Goal: Transaction & Acquisition: Purchase product/service

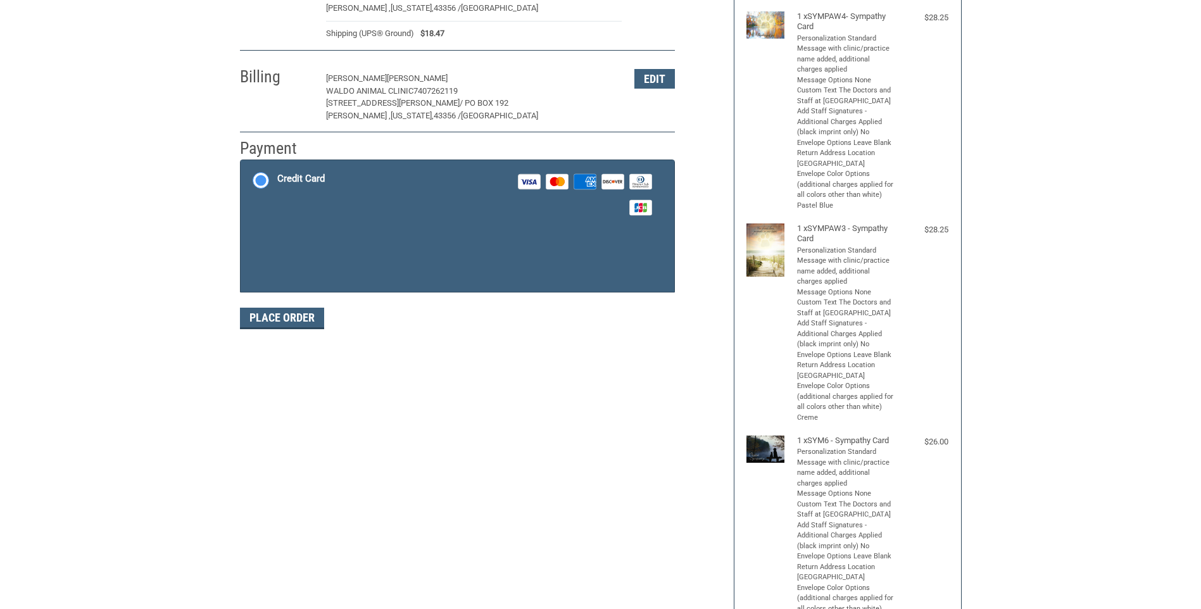
scroll to position [184, 0]
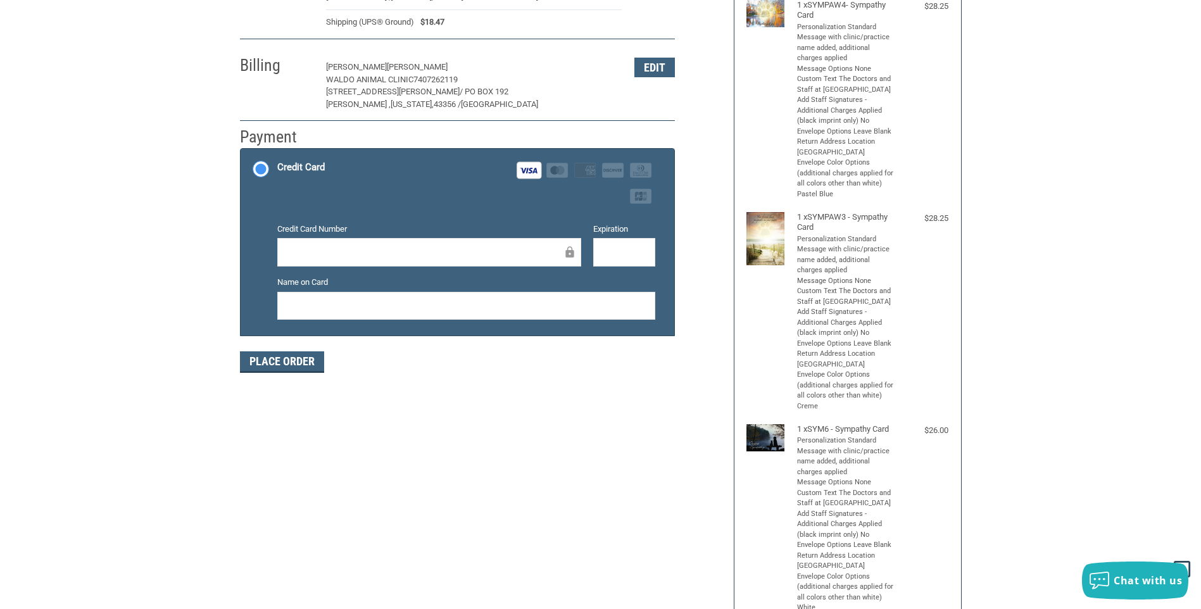
click at [650, 253] on div at bounding box center [624, 252] width 62 height 28
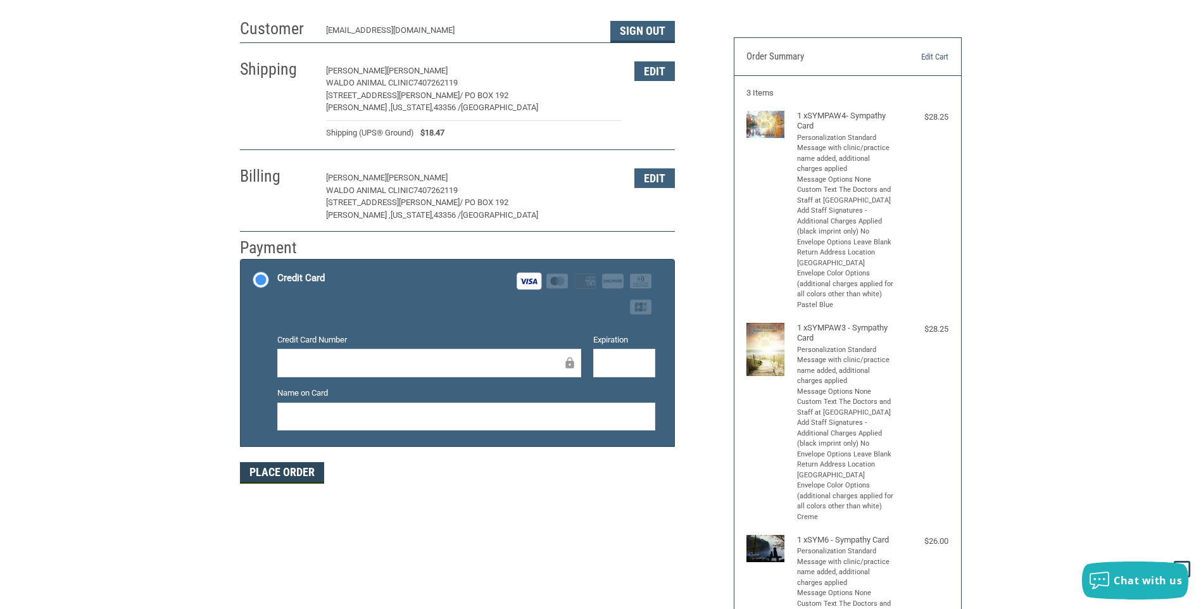
scroll to position [57, 0]
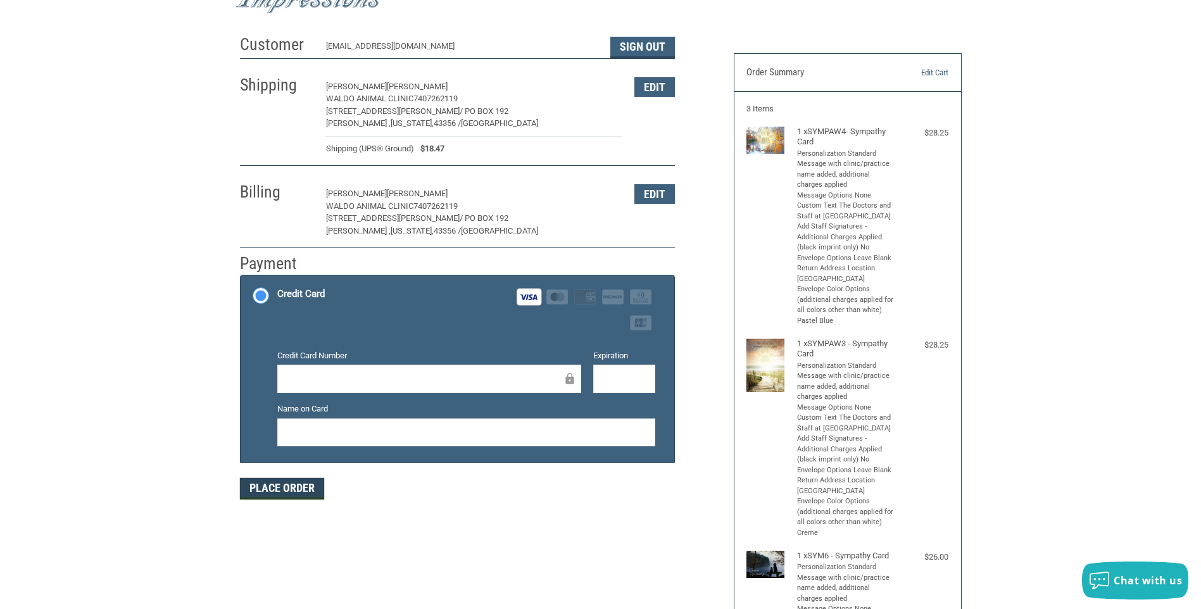
click at [272, 488] on button "Place Order" at bounding box center [282, 489] width 84 height 22
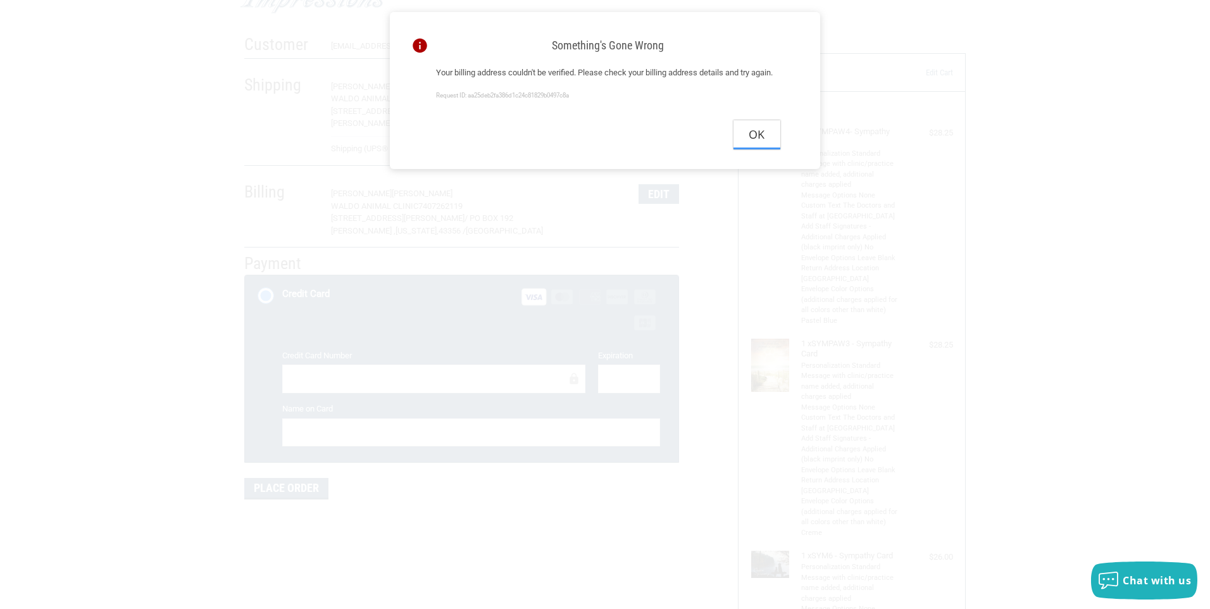
click at [758, 149] on button "Ok" at bounding box center [757, 134] width 47 height 28
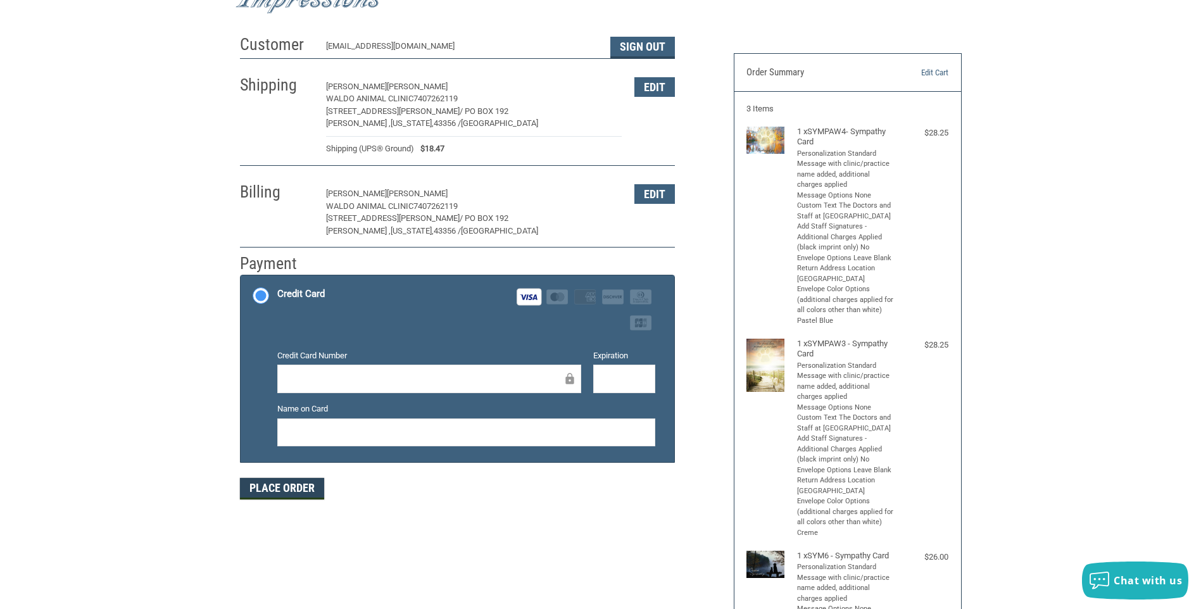
click at [268, 496] on button "Place Order" at bounding box center [282, 489] width 84 height 22
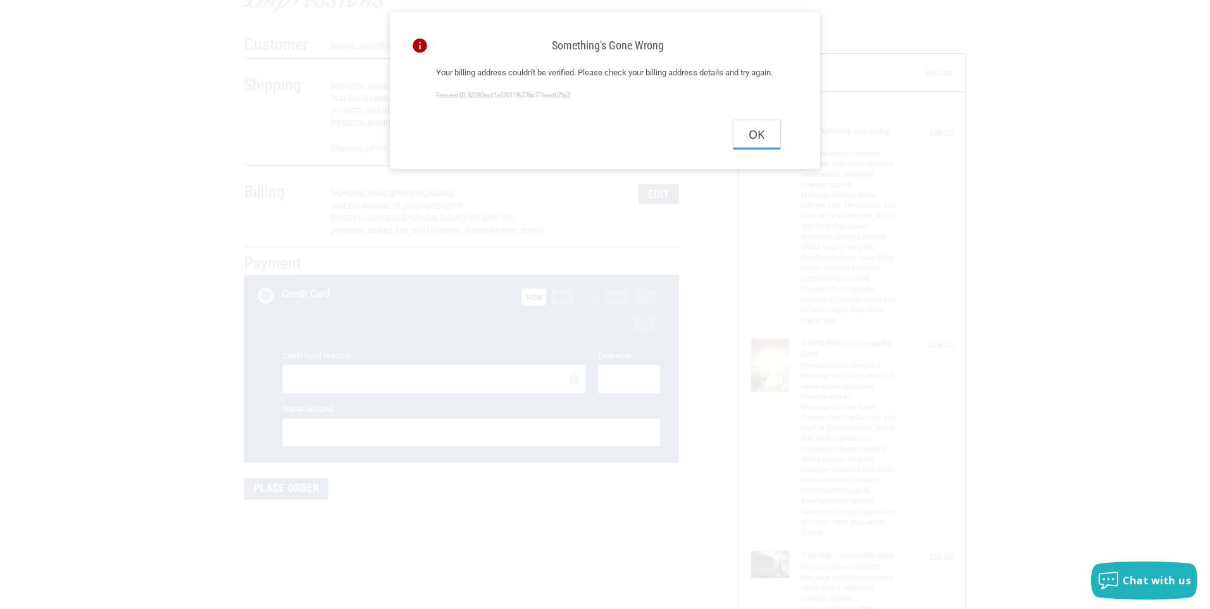
click at [760, 149] on button "Ok" at bounding box center [757, 134] width 47 height 28
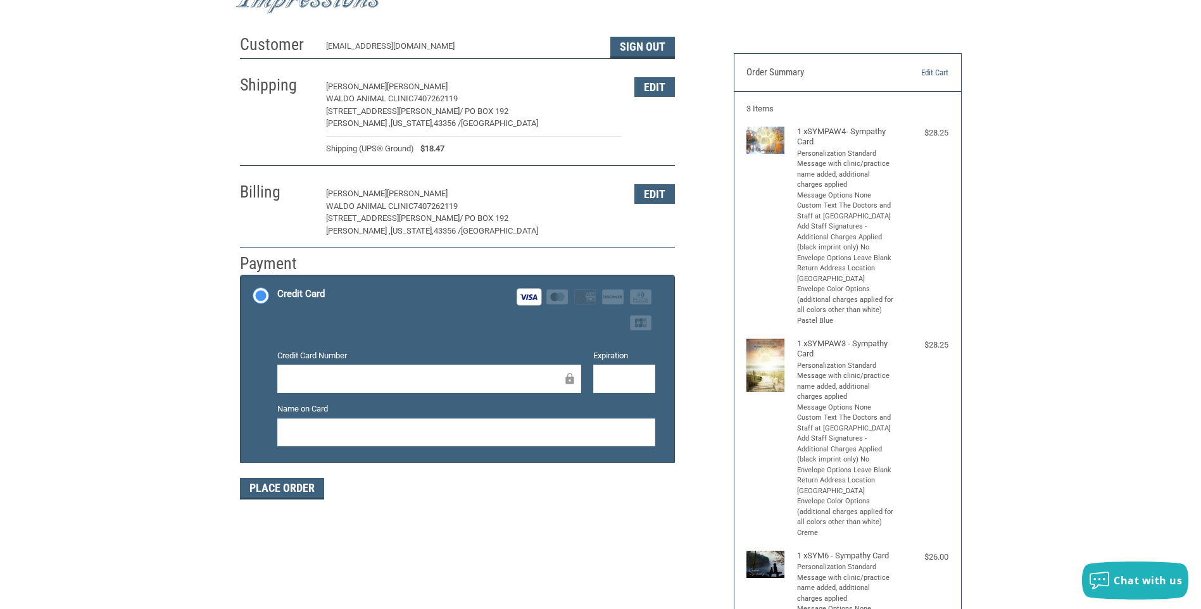
scroll to position [0, 0]
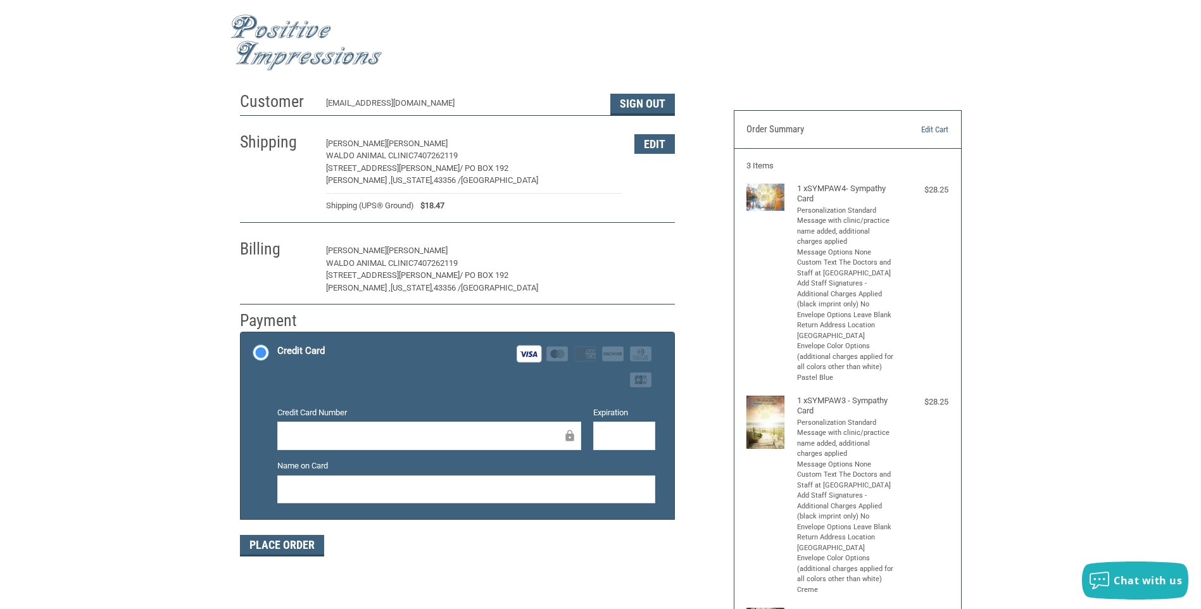
click at [664, 251] on button "Edit" at bounding box center [654, 251] width 41 height 20
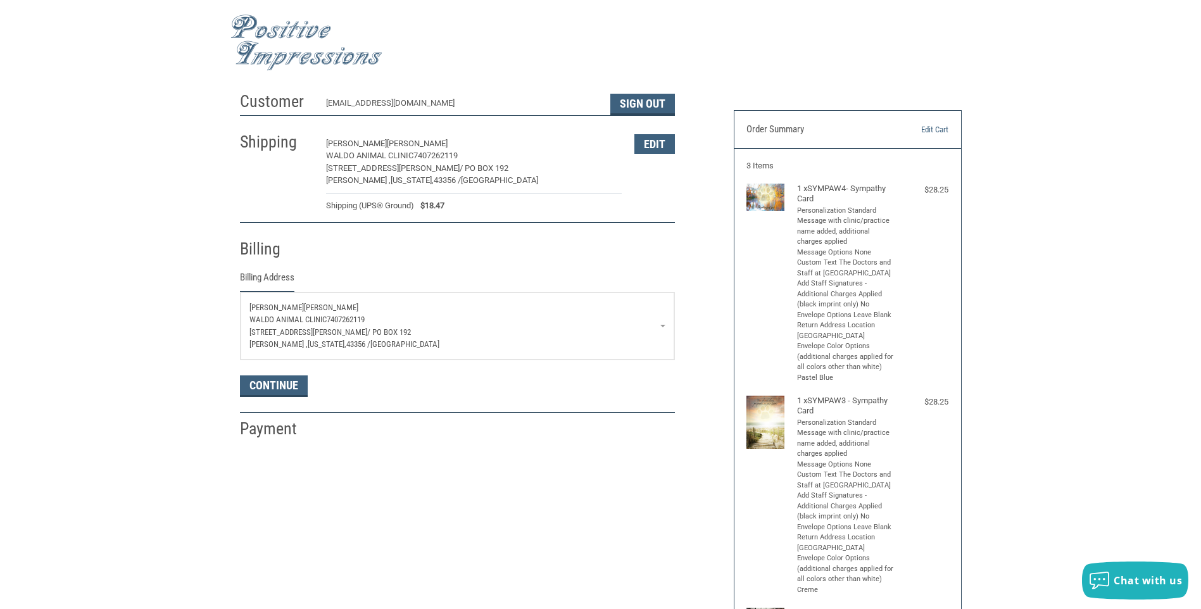
click at [662, 325] on p "Waldo Animal Clinic 7407262119" at bounding box center [457, 319] width 416 height 13
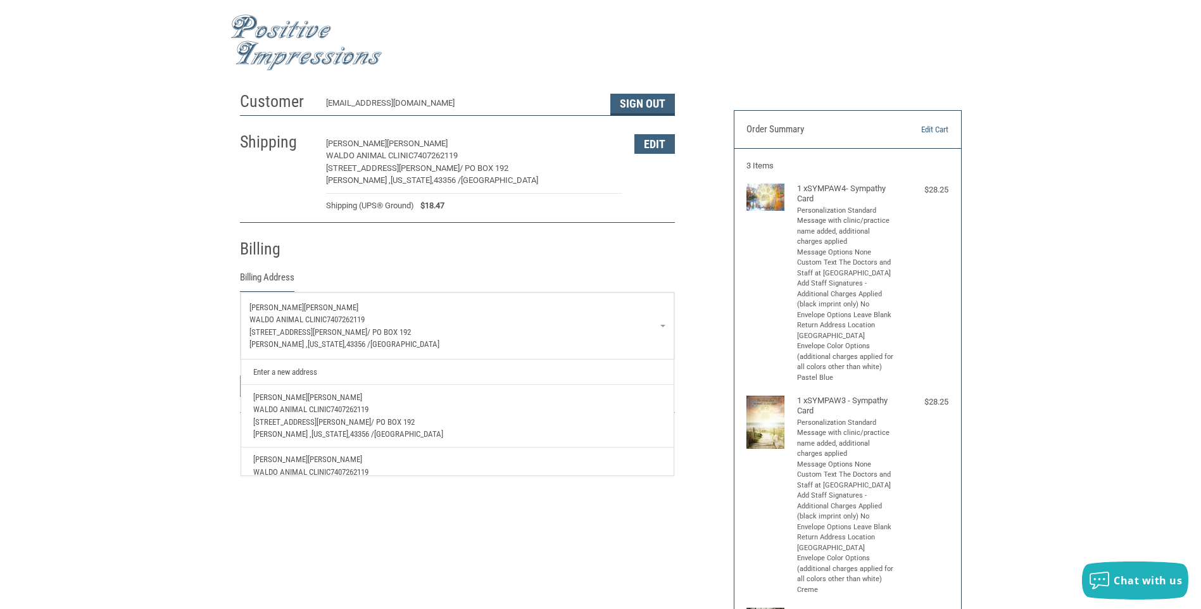
click at [371, 421] on span "/ PO Box 192" at bounding box center [393, 421] width 44 height 9
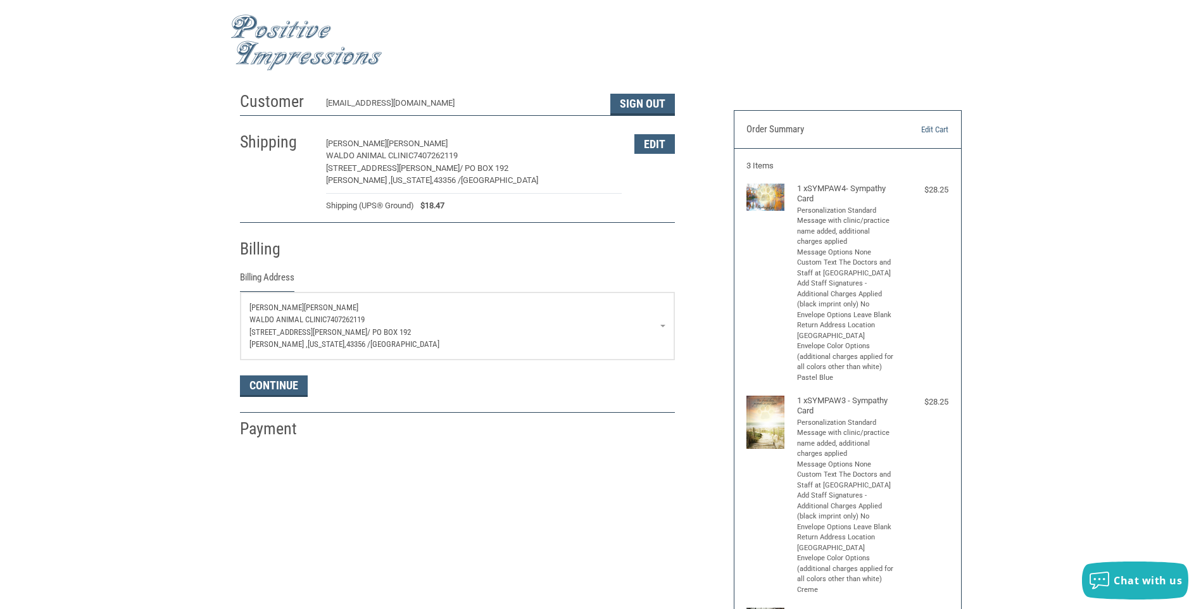
click at [663, 327] on link "[PERSON_NAME] [PERSON_NAME] Animal Clinic 7407262119 [STREET_ADDRESS][PERSON_NA…" at bounding box center [458, 325] width 434 height 67
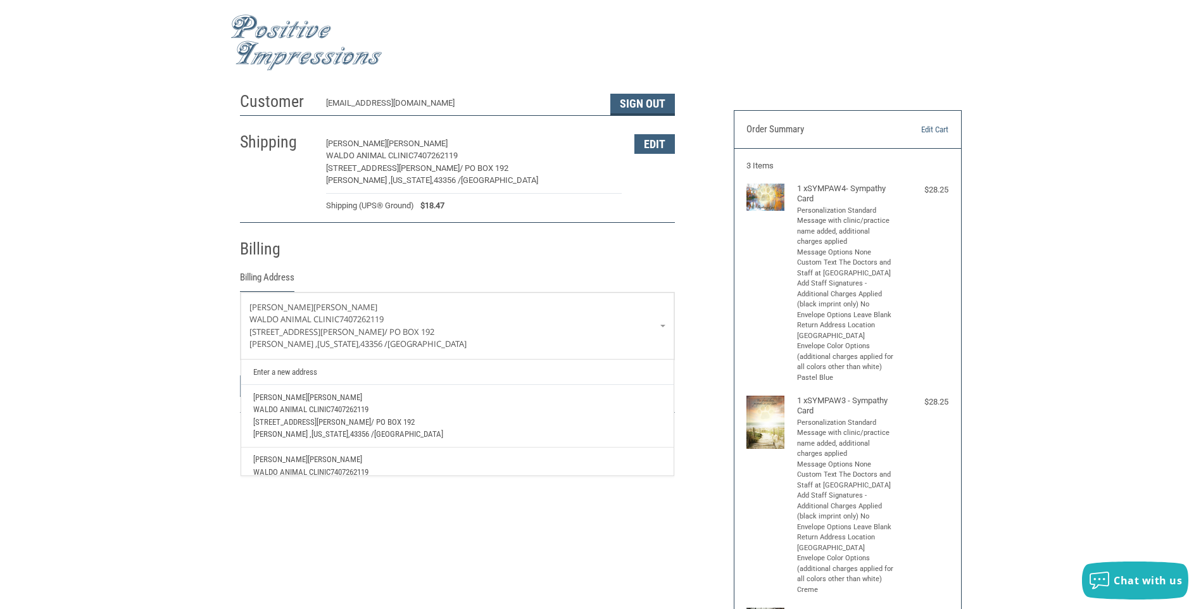
click at [542, 430] on p "[GEOGRAPHIC_DATA] , [US_STATE], 43356 / [GEOGRAPHIC_DATA]" at bounding box center [457, 434] width 408 height 13
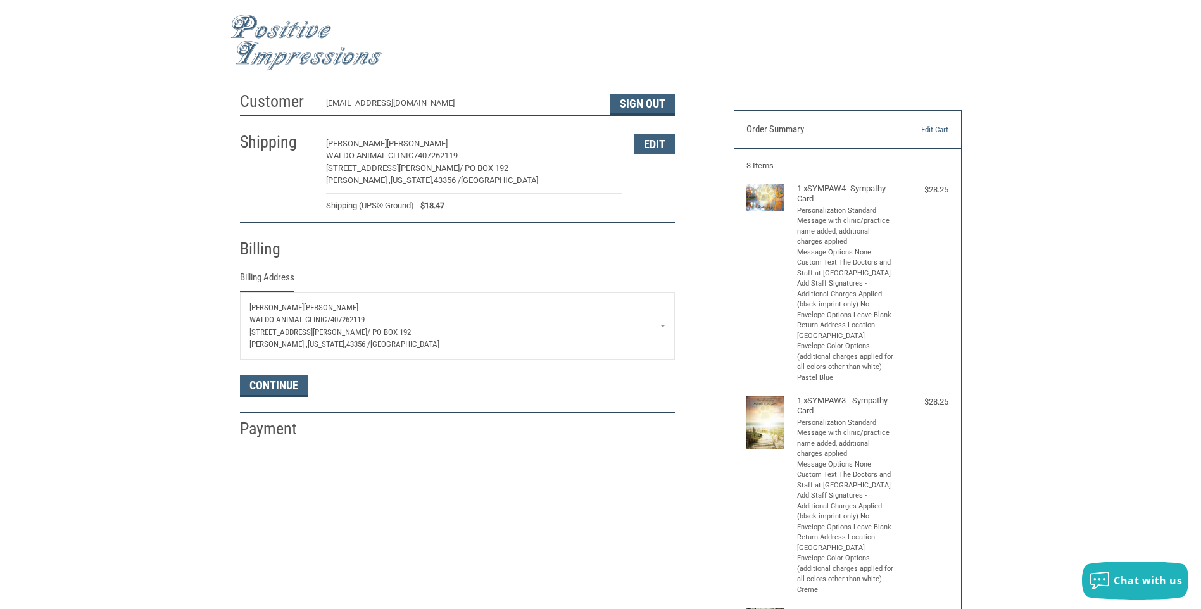
click at [393, 317] on p "Waldo Animal Clinic 7407262119" at bounding box center [457, 319] width 416 height 13
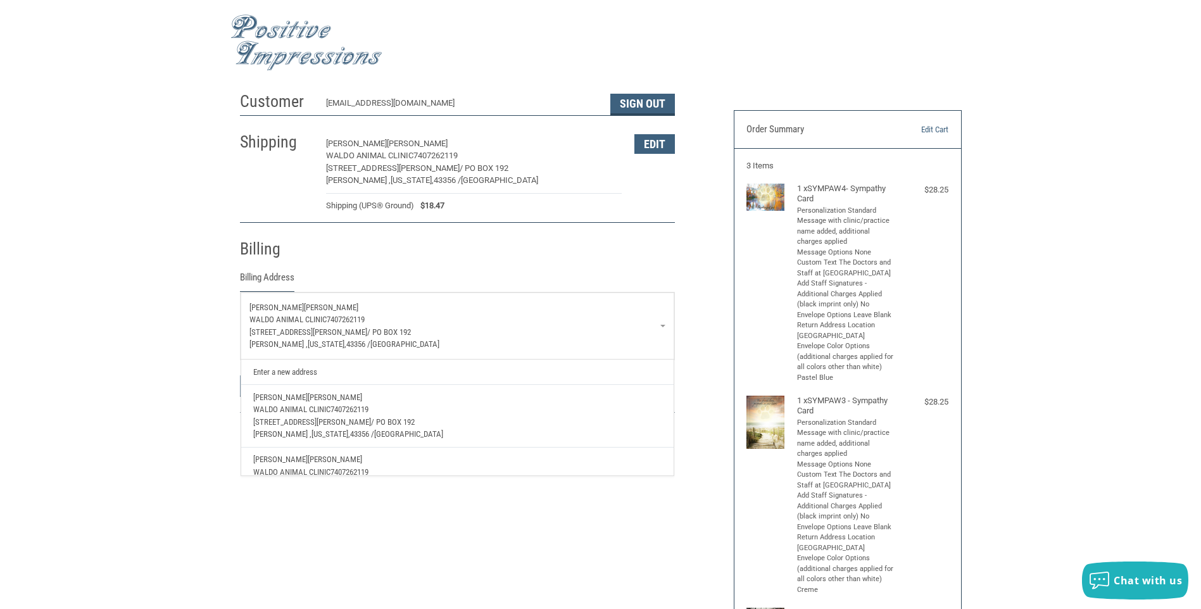
click at [394, 322] on p "Waldo Animal Clinic 7407262119" at bounding box center [457, 319] width 416 height 13
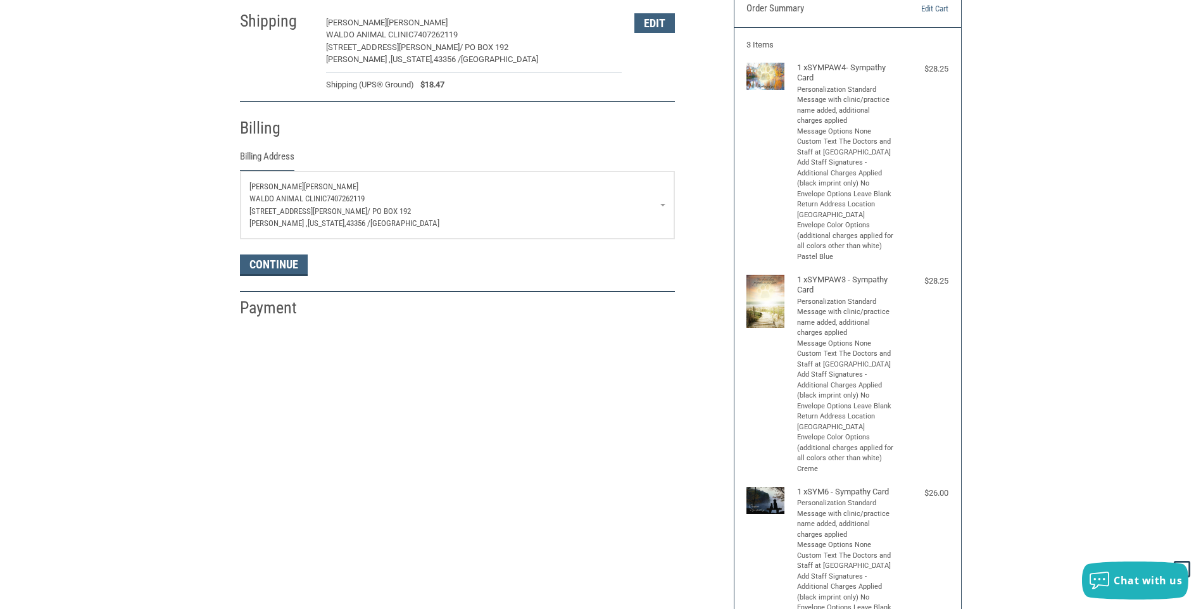
scroll to position [127, 0]
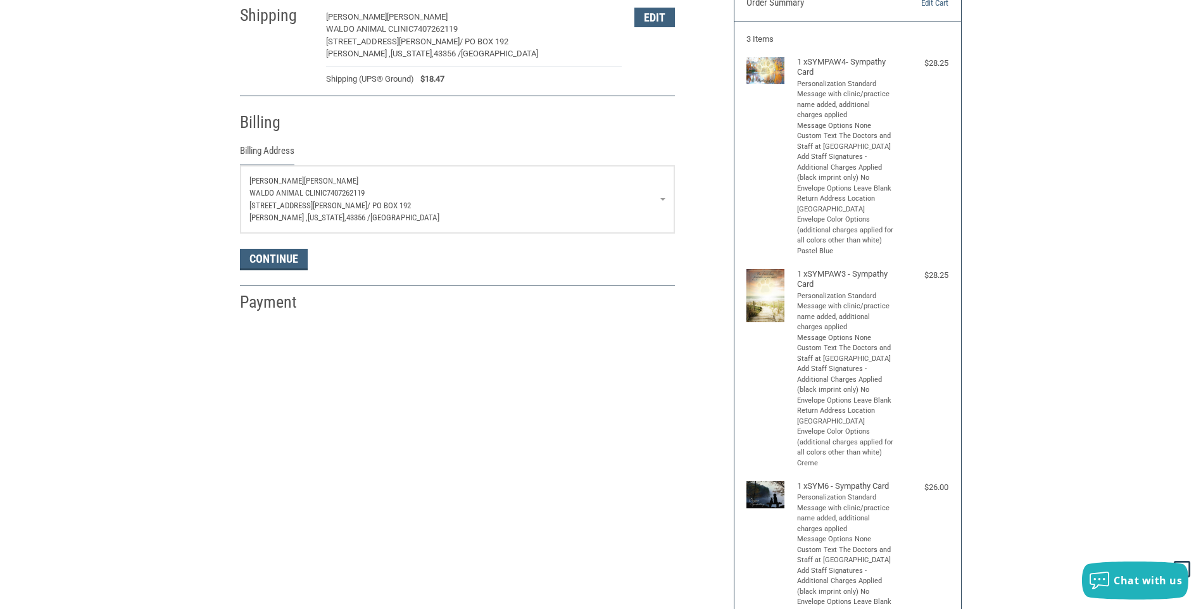
click at [663, 199] on link "[PERSON_NAME] [PERSON_NAME] Animal Clinic 7407262119 [STREET_ADDRESS][PERSON_NA…" at bounding box center [458, 199] width 434 height 67
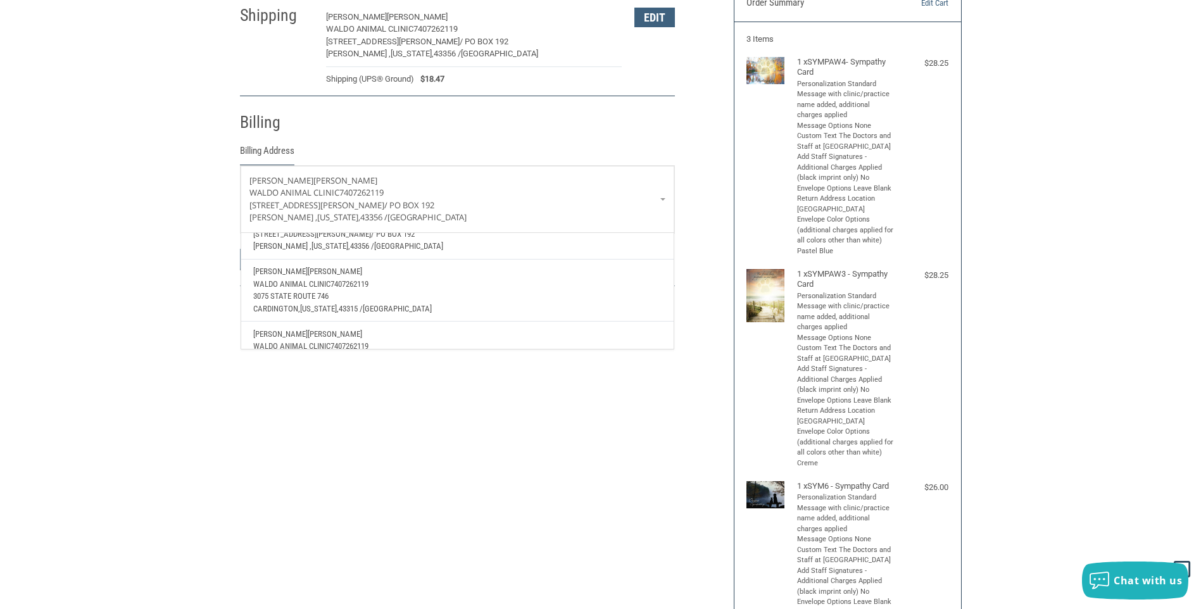
scroll to position [63, 0]
click at [499, 301] on p "[GEOGRAPHIC_DATA], [US_STATE], 43315 / [GEOGRAPHIC_DATA]" at bounding box center [457, 307] width 408 height 13
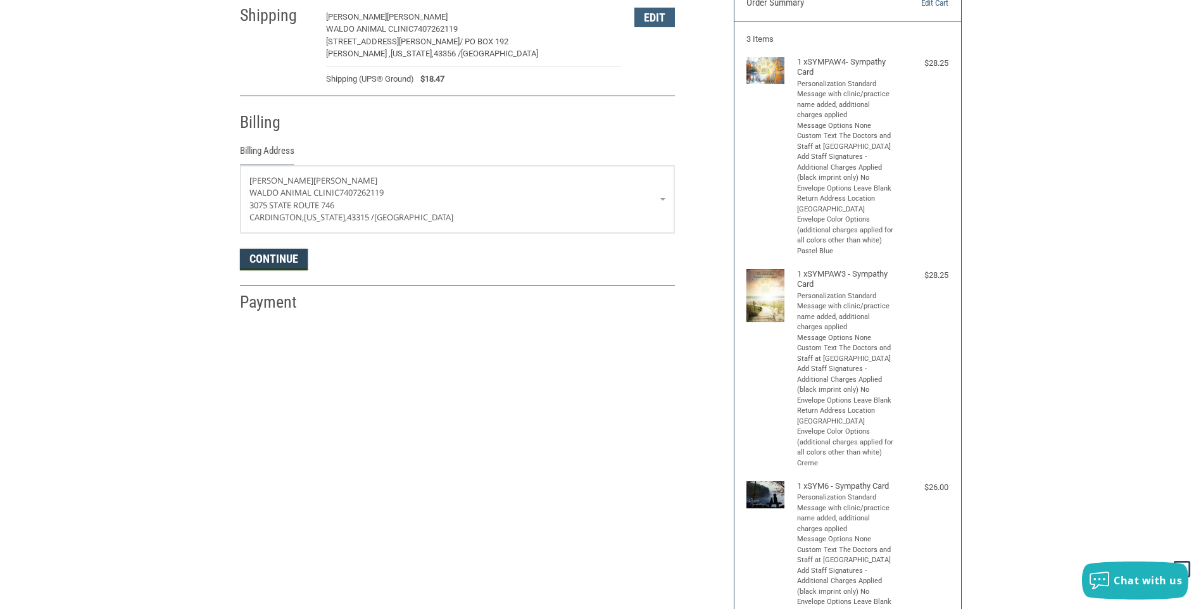
click at [275, 265] on button "Continue" at bounding box center [274, 260] width 68 height 22
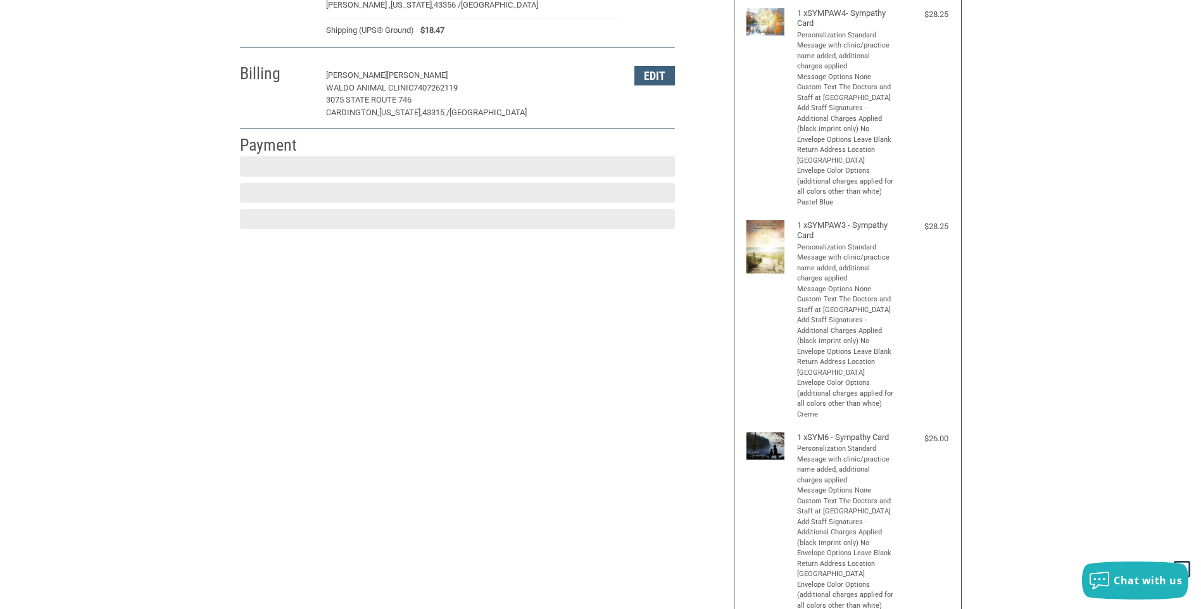
scroll to position [184, 0]
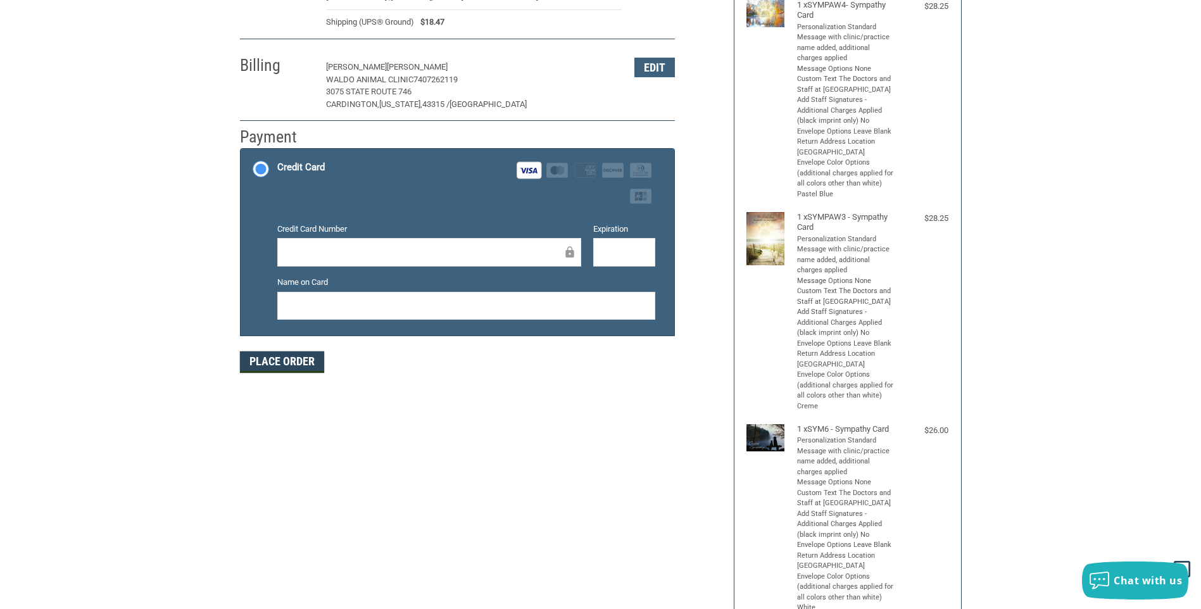
click at [301, 368] on button "Place Order" at bounding box center [282, 362] width 84 height 22
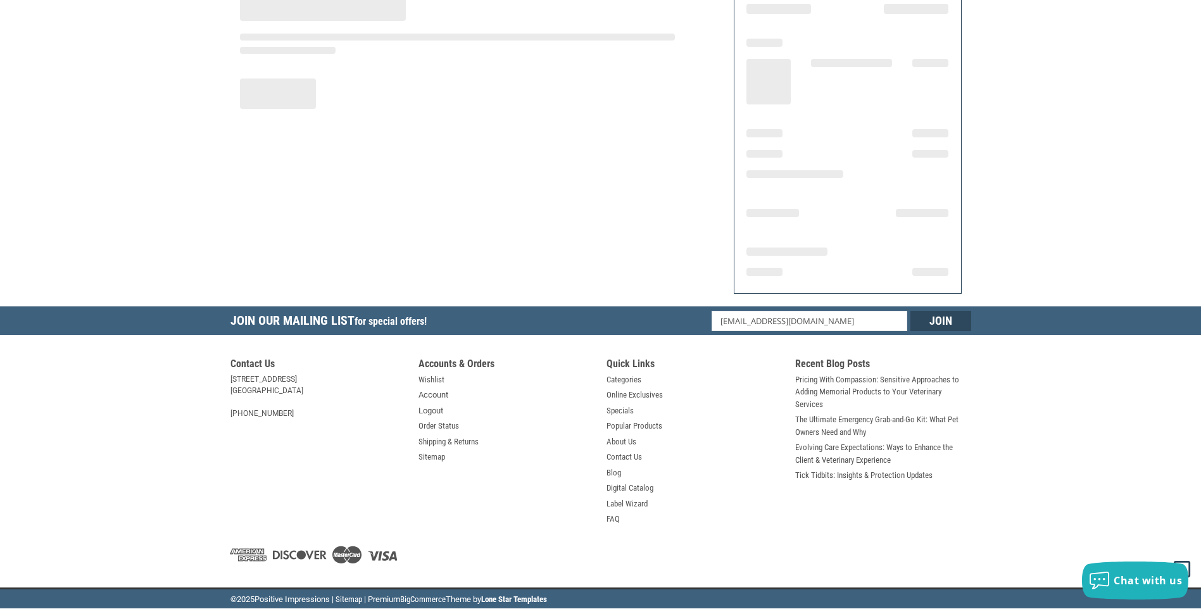
scroll to position [120, 0]
